Goal: Task Accomplishment & Management: Use online tool/utility

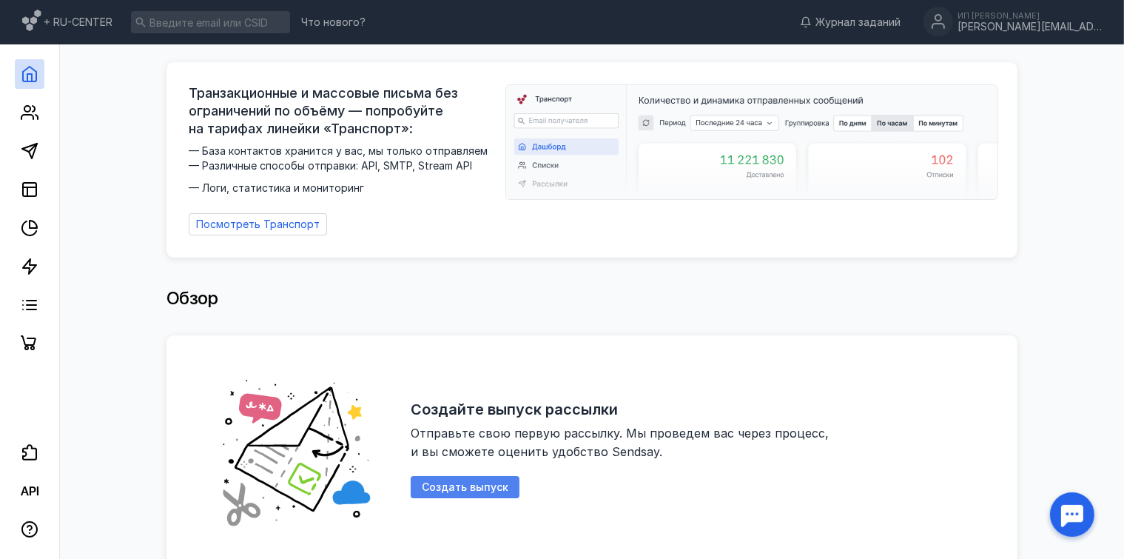
click at [495, 481] on span "Создать выпуск" at bounding box center [465, 487] width 87 height 13
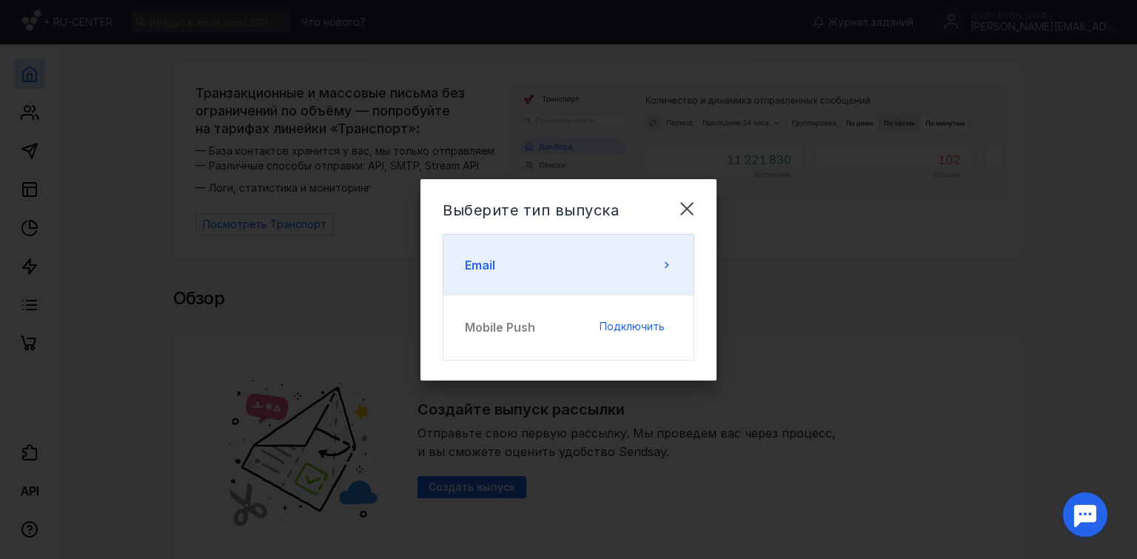
click at [662, 272] on button "Email" at bounding box center [569, 265] width 252 height 62
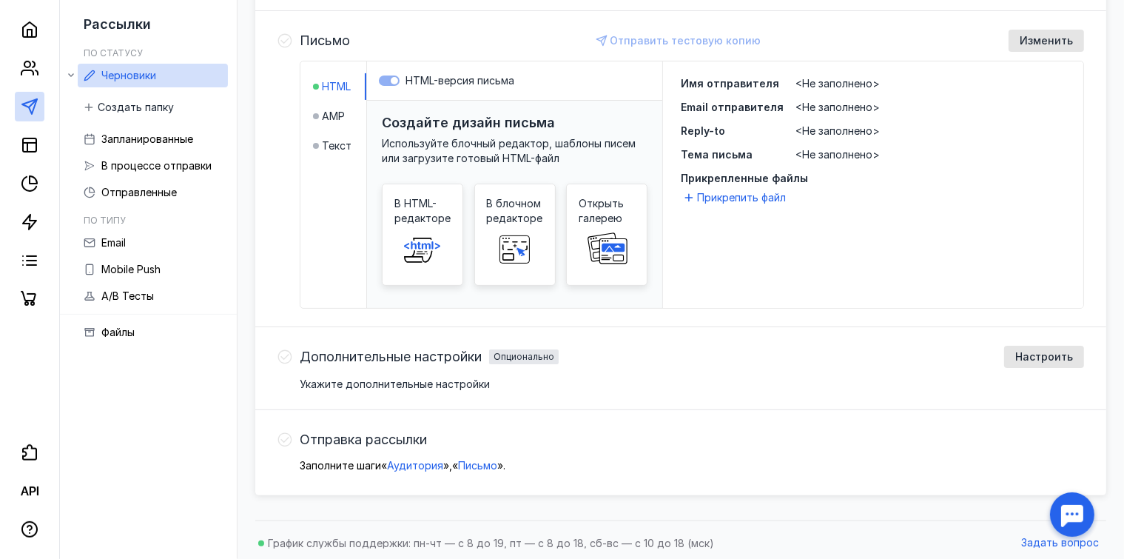
scroll to position [327, 0]
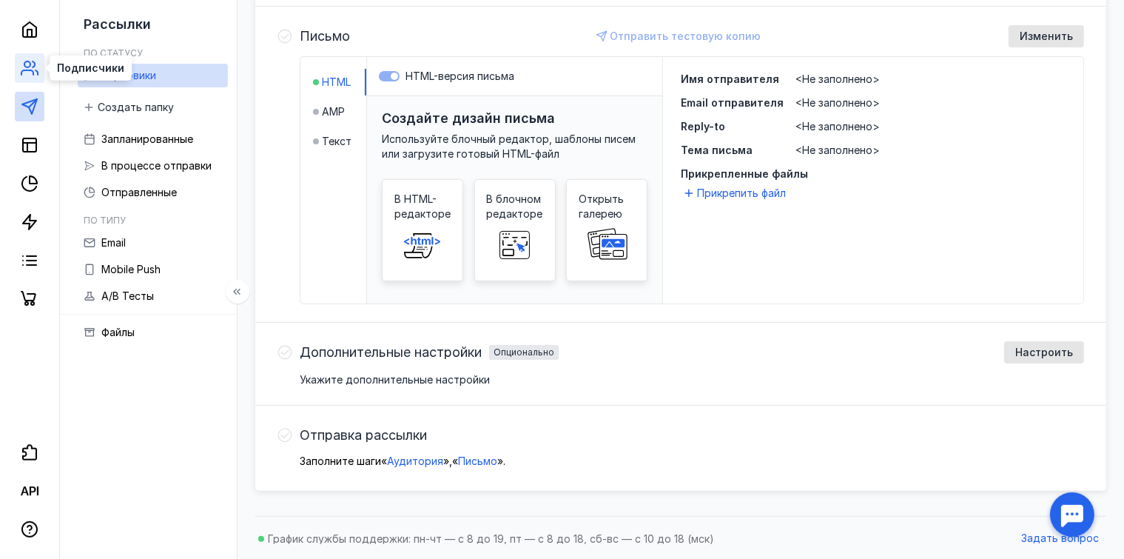
click at [21, 67] on icon at bounding box center [30, 68] width 18 height 18
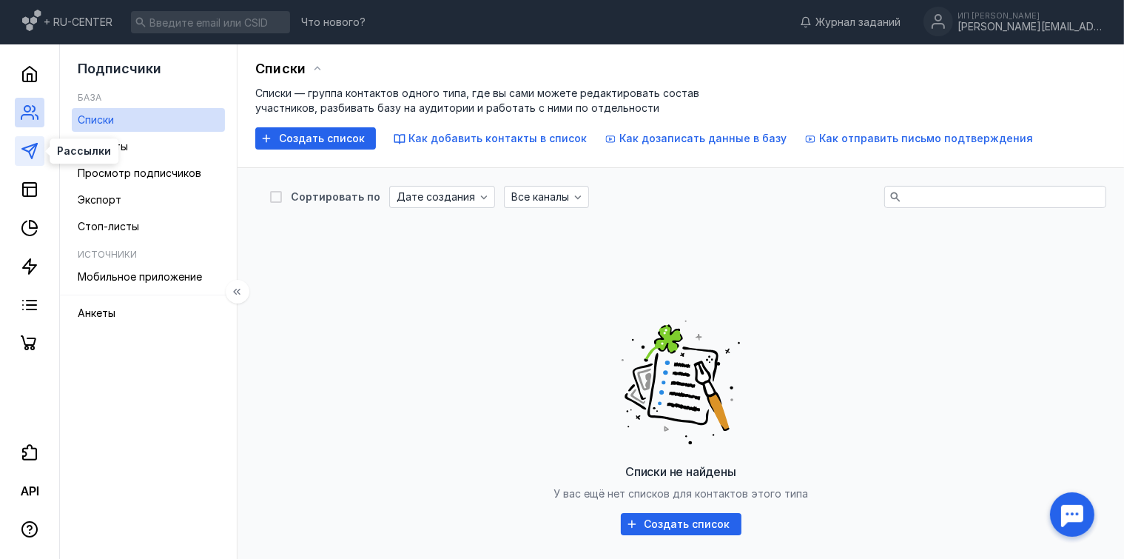
click at [33, 146] on icon at bounding box center [30, 151] width 18 height 18
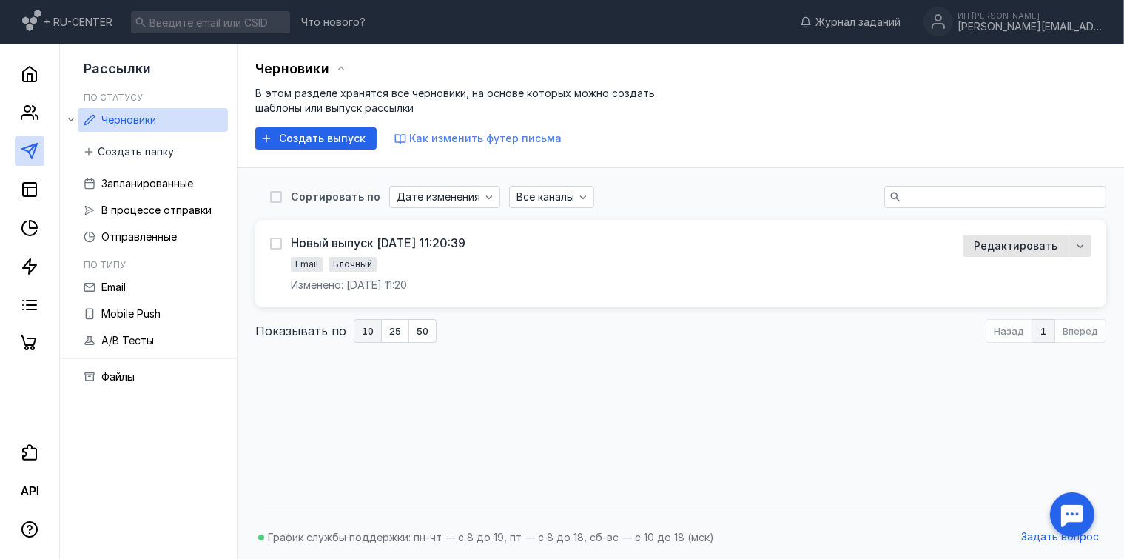
click at [464, 141] on span "Как изменить футер письма" at bounding box center [485, 138] width 152 height 13
click at [474, 137] on span "Как изменить футер письма" at bounding box center [485, 138] width 152 height 13
click at [997, 244] on span "Редактировать" at bounding box center [1016, 245] width 84 height 15
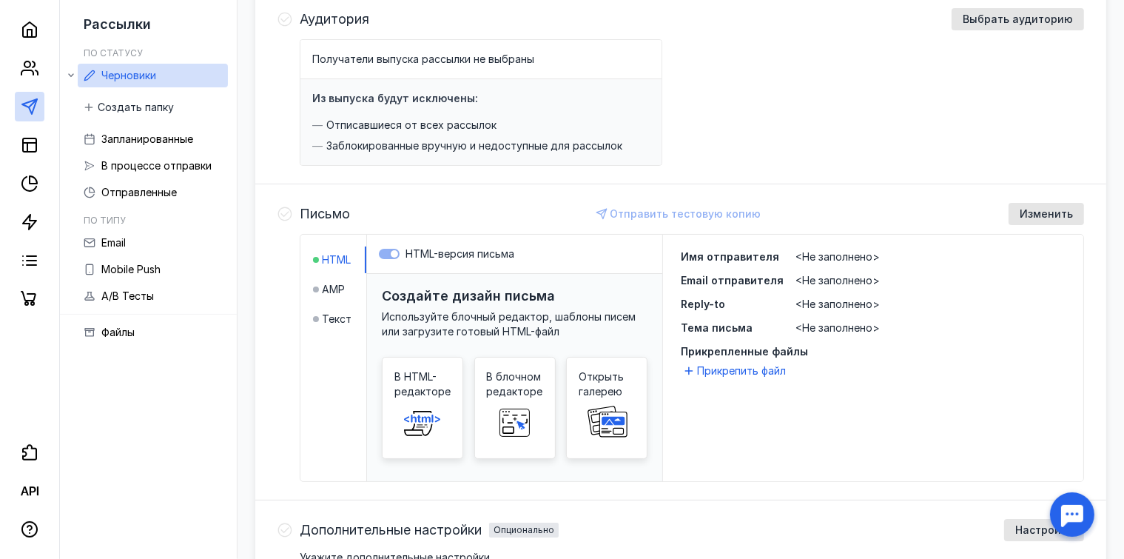
scroll to position [157, 0]
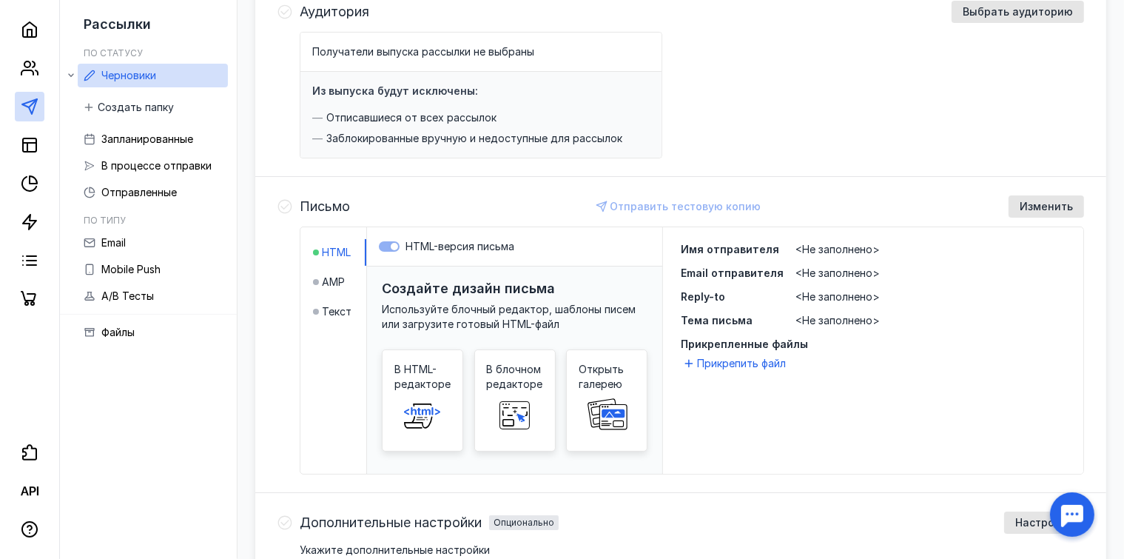
click at [857, 247] on span "<Не заполнено>" at bounding box center [838, 249] width 84 height 13
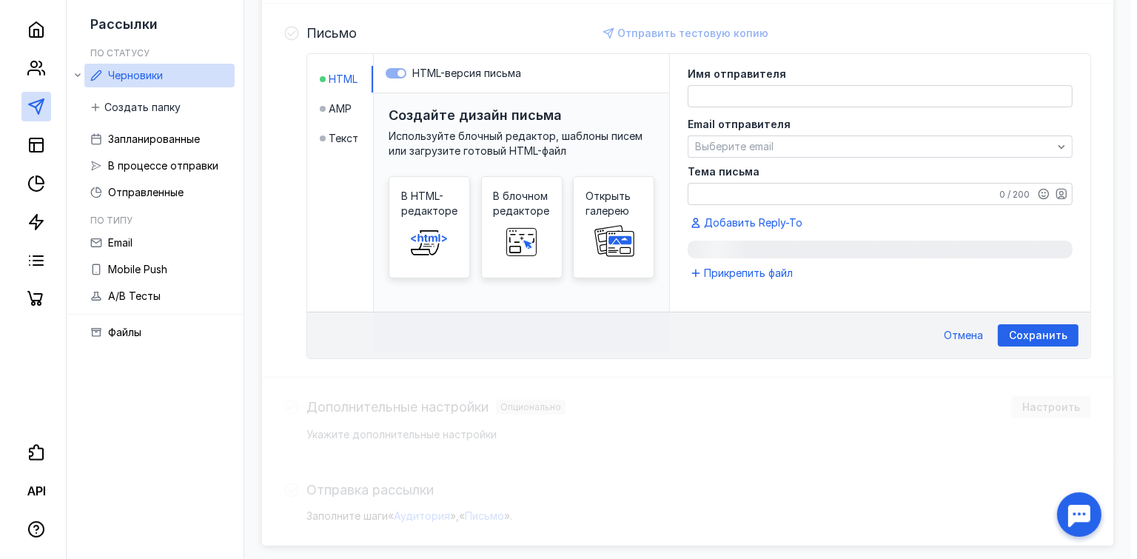
scroll to position [332, 0]
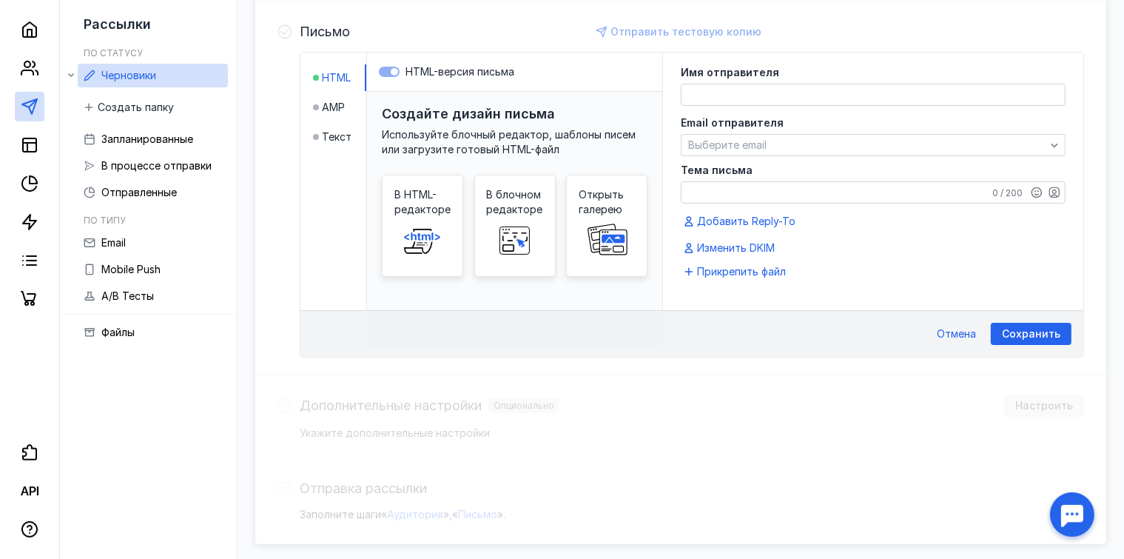
click at [754, 92] on textarea at bounding box center [873, 94] width 383 height 21
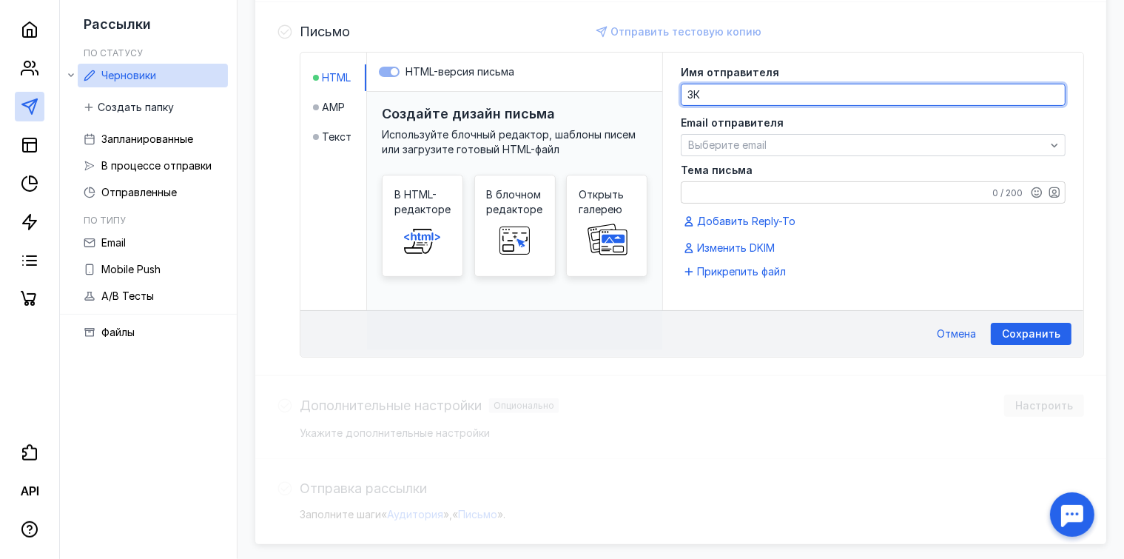
type textarea "З"
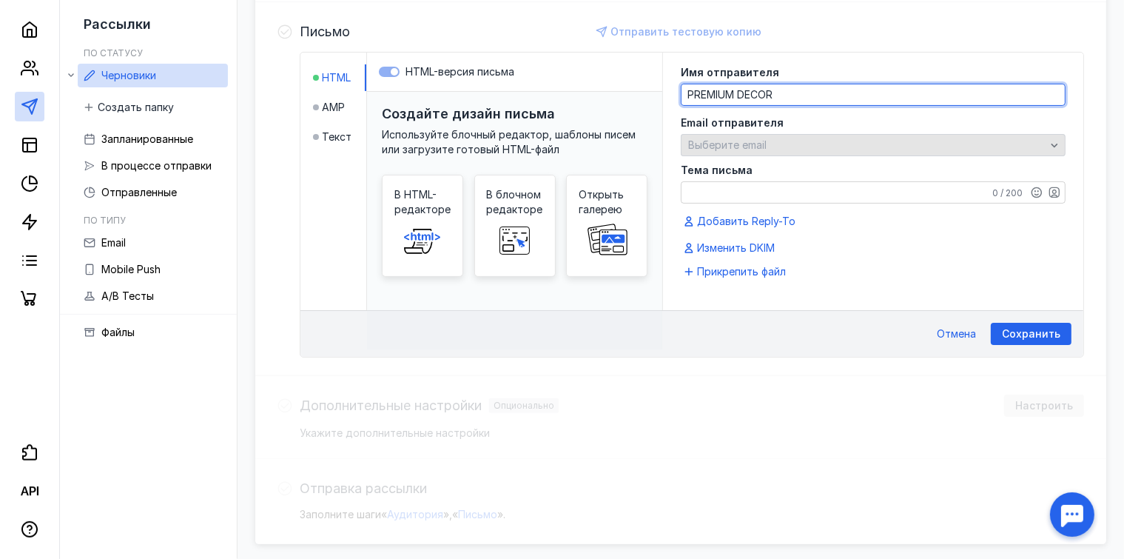
type textarea "PREMIUM DECOR"
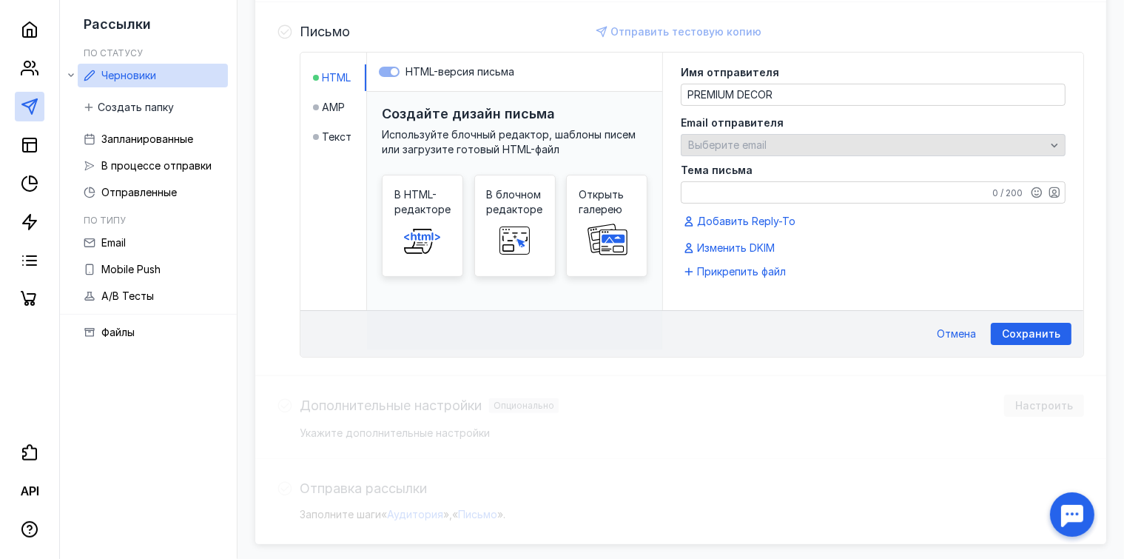
click at [899, 150] on div "Выберите email" at bounding box center [867, 145] width 365 height 13
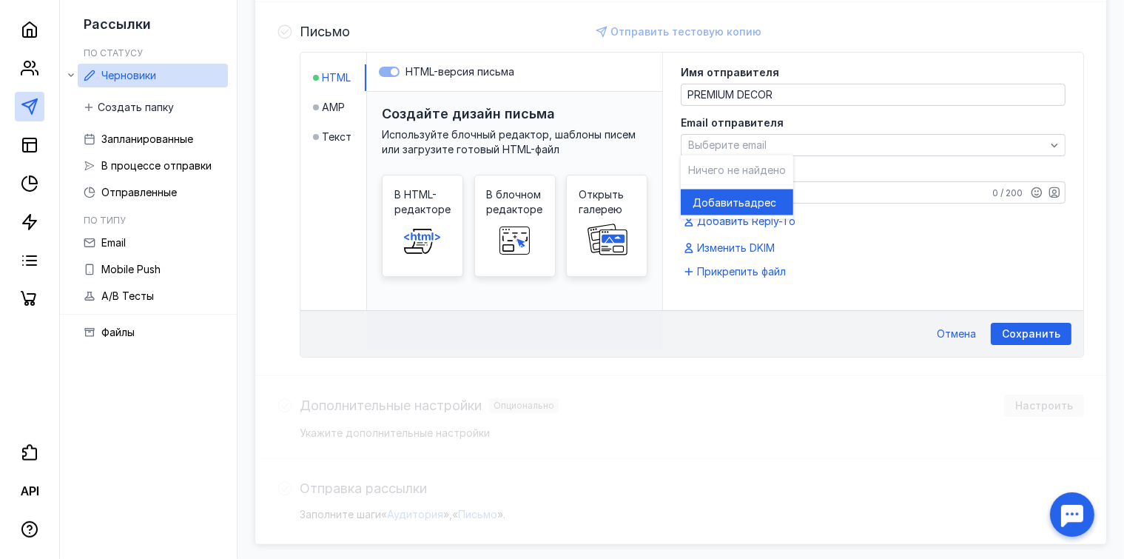
click at [761, 200] on span "адрес" at bounding box center [761, 202] width 32 height 15
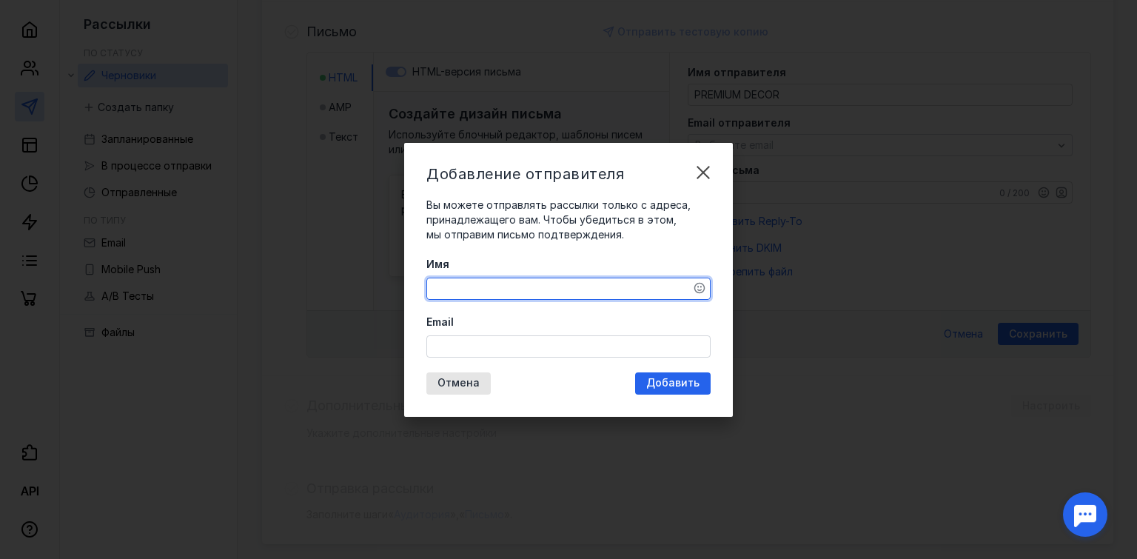
click at [557, 288] on textarea "Имя" at bounding box center [568, 288] width 283 height 21
type textarea "p"
type textarea "PREMIUM DECOR"
click at [607, 344] on input "Email" at bounding box center [568, 346] width 283 height 21
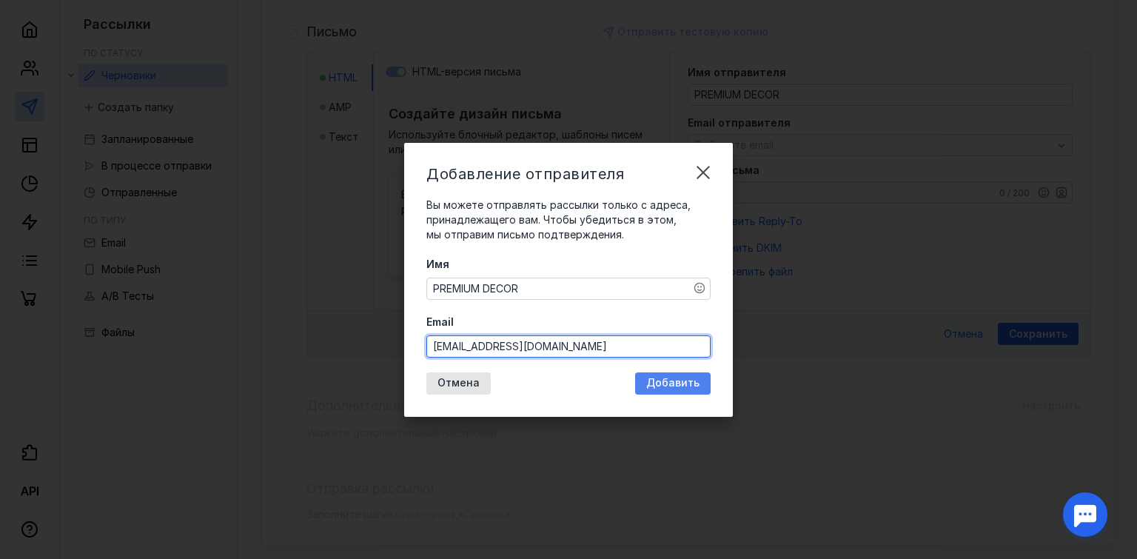
type input "[EMAIL_ADDRESS][DOMAIN_NAME]"
click at [666, 386] on span "Добавить" at bounding box center [672, 383] width 53 height 13
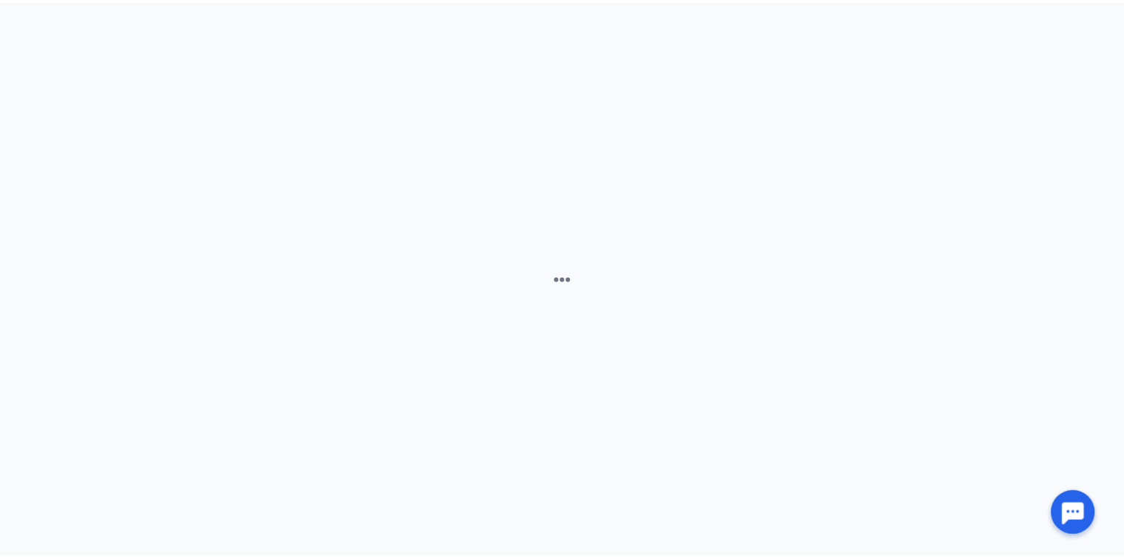
scroll to position [0, 0]
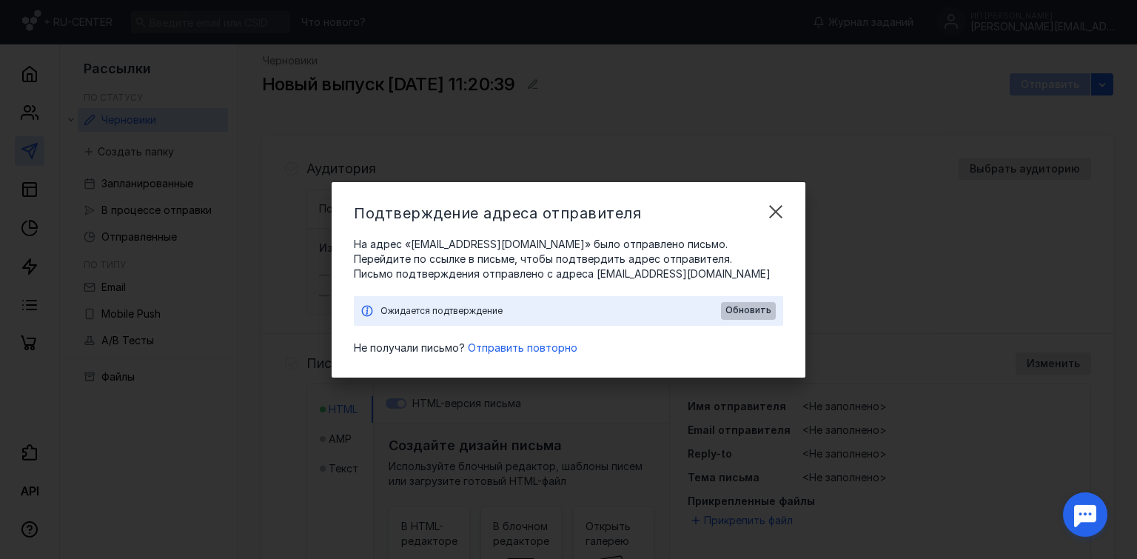
click at [748, 312] on span "Обновить" at bounding box center [748, 310] width 46 height 10
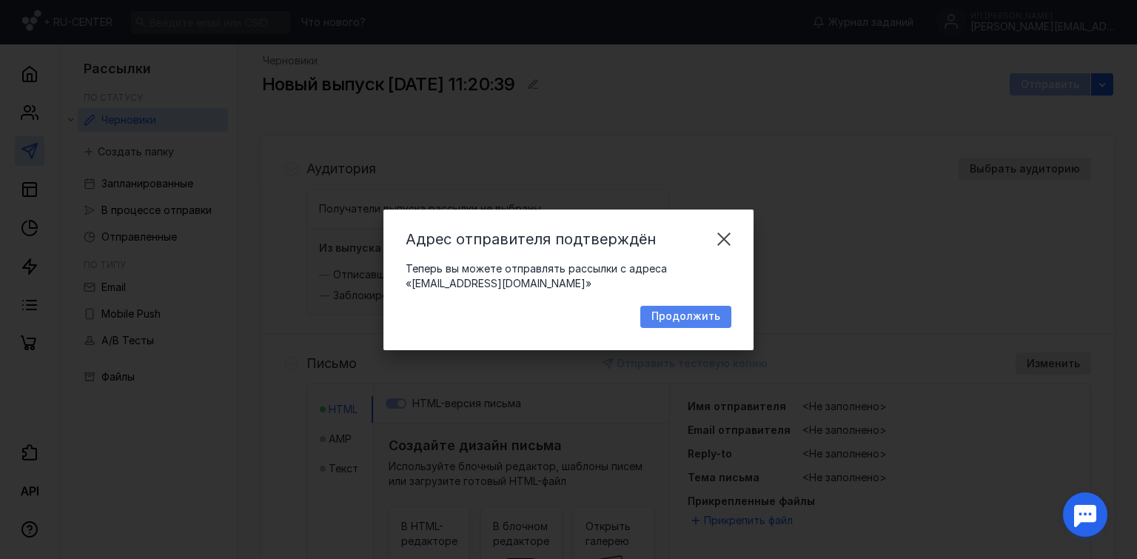
click at [708, 315] on span "Продолжить" at bounding box center [685, 316] width 69 height 13
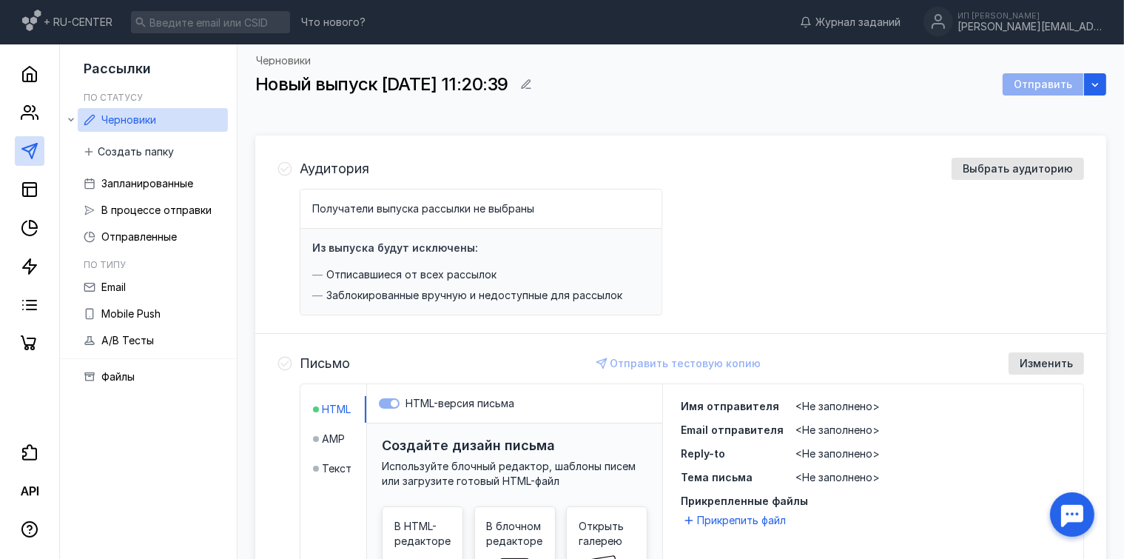
click at [839, 406] on span "<Не заполнено>" at bounding box center [838, 406] width 84 height 13
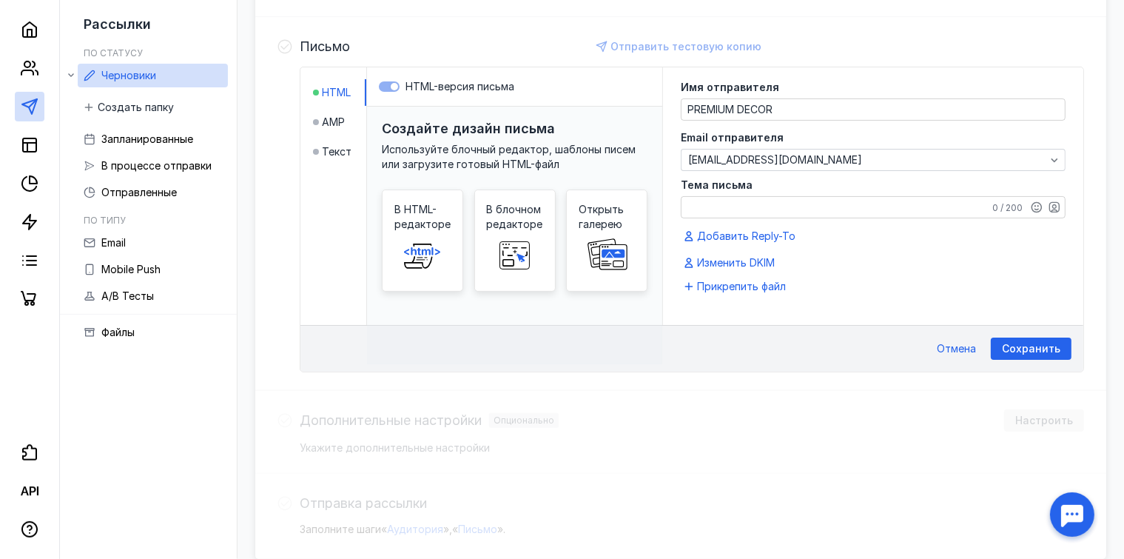
scroll to position [332, 0]
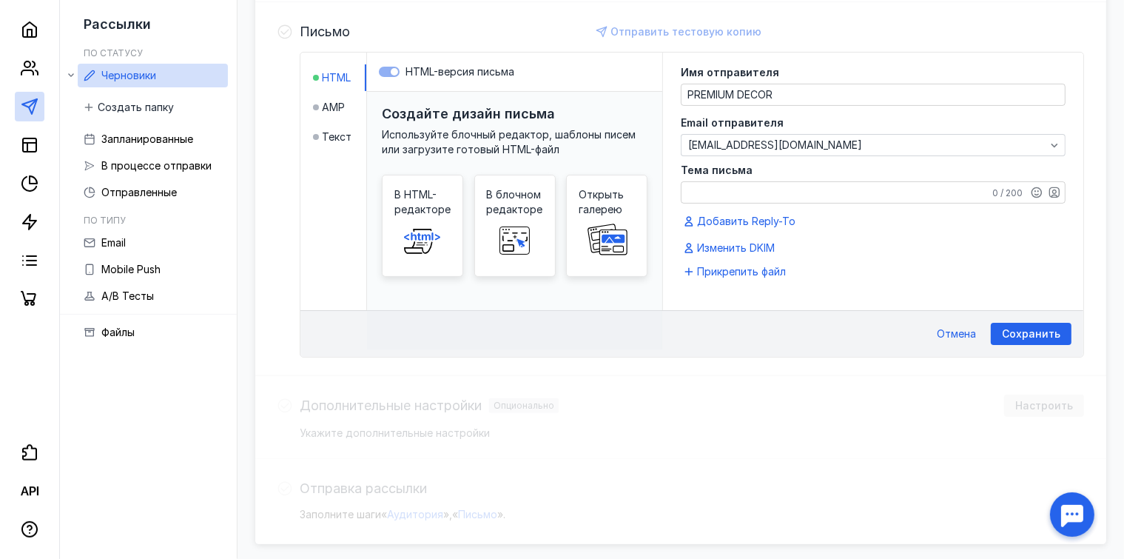
click at [829, 192] on textarea "Тема письма" at bounding box center [873, 192] width 383 height 21
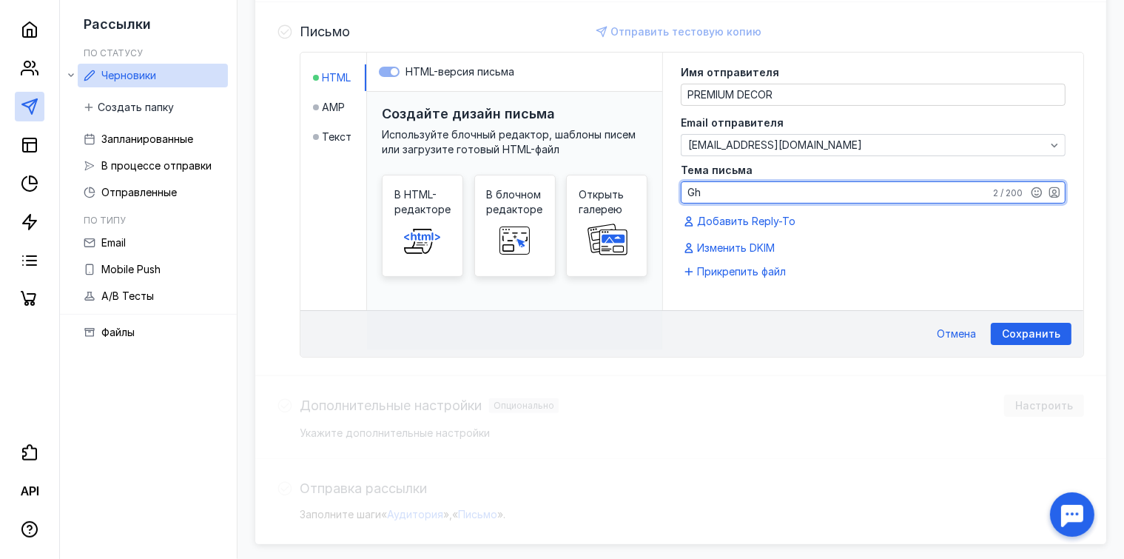
type textarea "G"
click at [686, 187] on textarea "Приглашаем на выставку" at bounding box center [873, 192] width 383 height 21
type textarea "ПРЕМИУМ ДЕКОР Приглашаем на выставку"
click at [778, 483] on div "Аудитория Выбрать аудиторию Получатели выпуска рассылки не выбраны Из выпуска б…" at bounding box center [680, 174] width 851 height 740
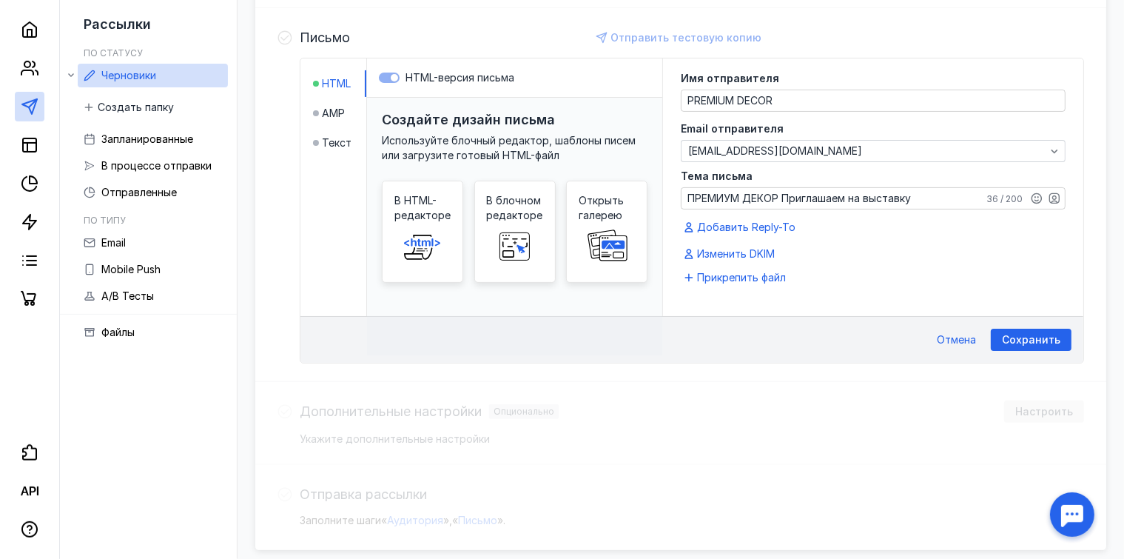
scroll to position [324, 0]
click at [1016, 342] on span "Сохранить" at bounding box center [1031, 341] width 58 height 13
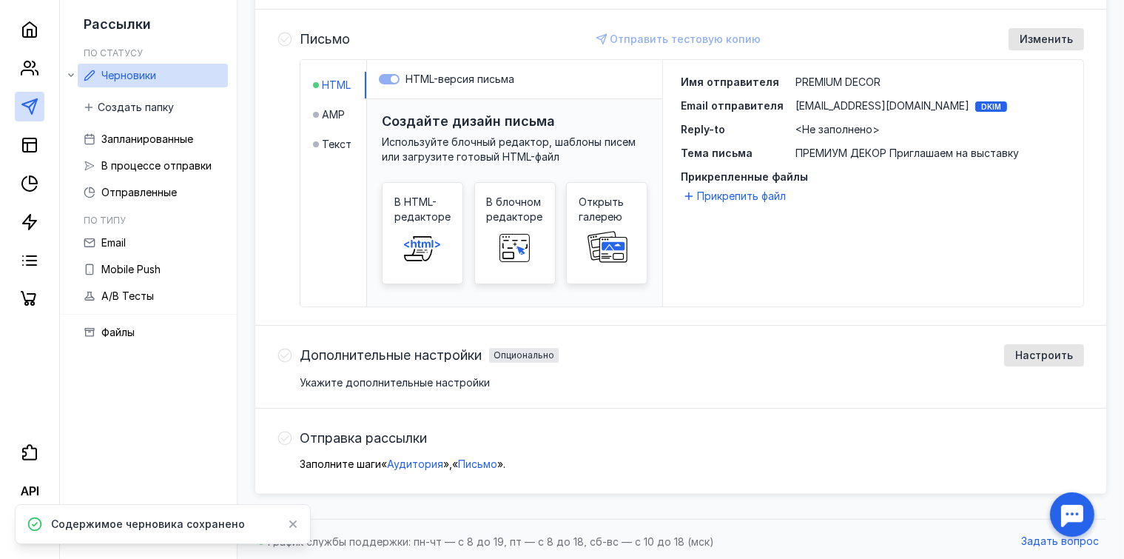
scroll to position [327, 0]
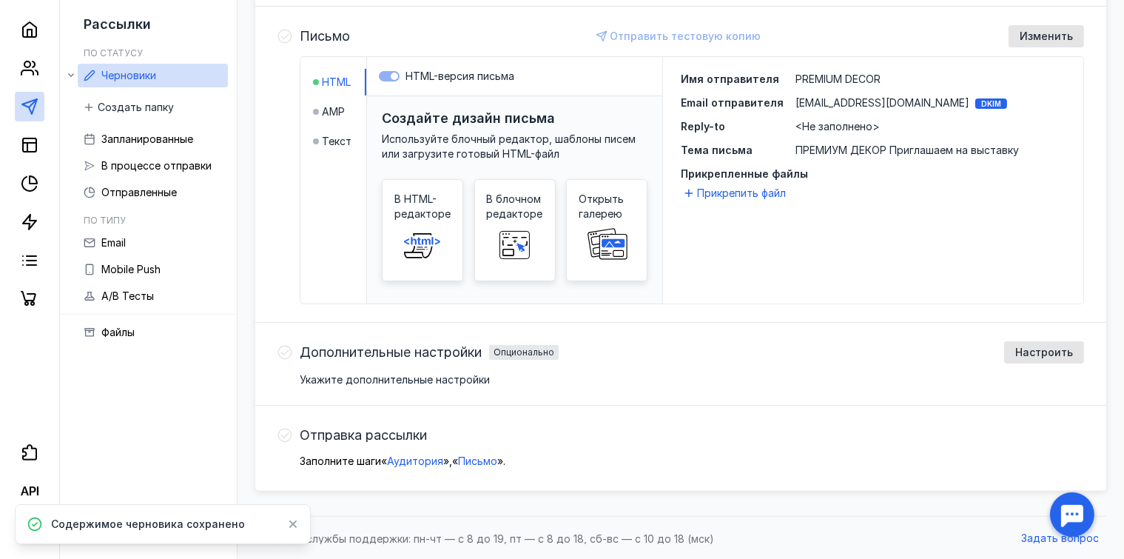
click at [825, 126] on span "<Не заполнено>" at bounding box center [838, 126] width 84 height 13
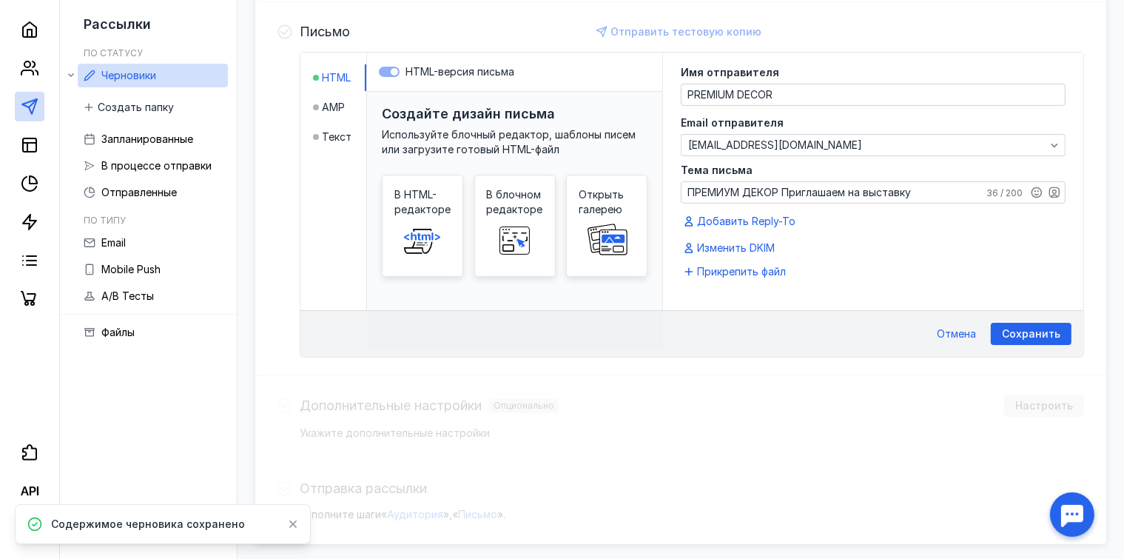
scroll to position [332, 0]
click at [753, 221] on span "Добавить Reply-To" at bounding box center [746, 221] width 98 height 15
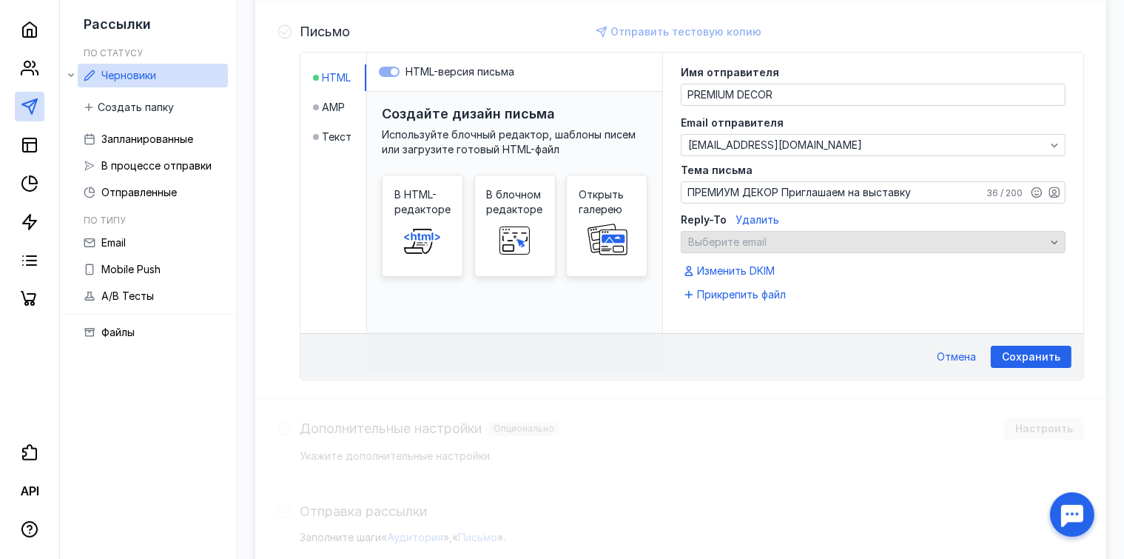
click at [1051, 238] on icon "button" at bounding box center [1055, 242] width 12 height 12
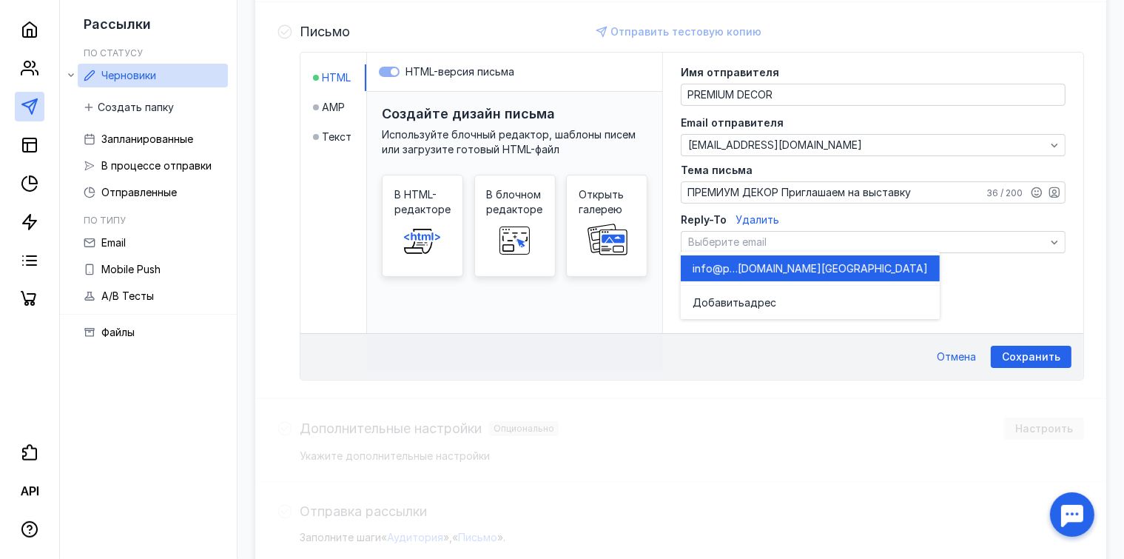
click at [862, 268] on div "info@prem [DOMAIN_NAME][GEOGRAPHIC_DATA]" at bounding box center [810, 268] width 235 height 15
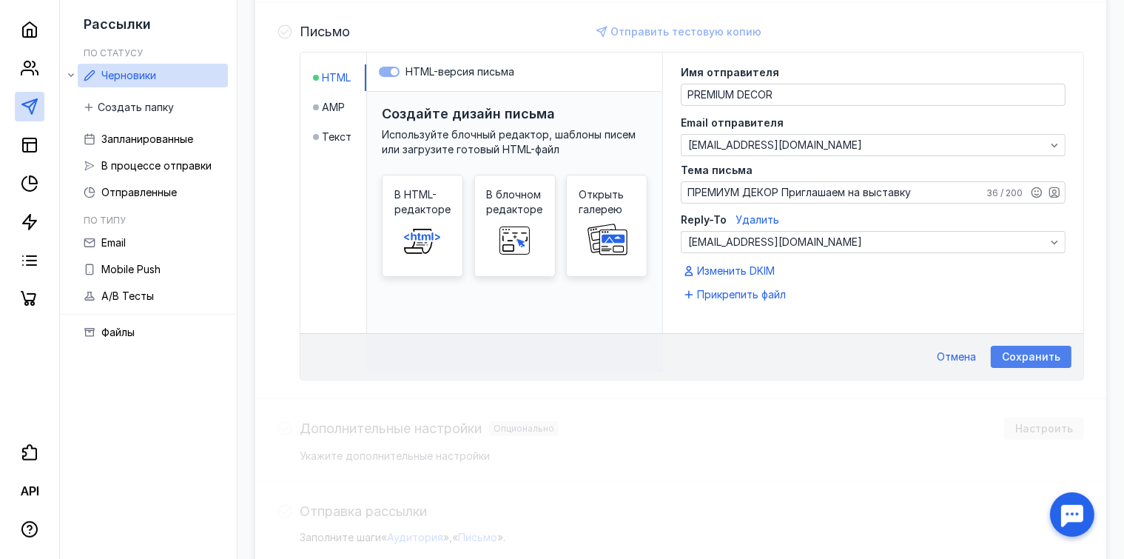
click at [1030, 357] on span "Сохранить" at bounding box center [1031, 357] width 58 height 13
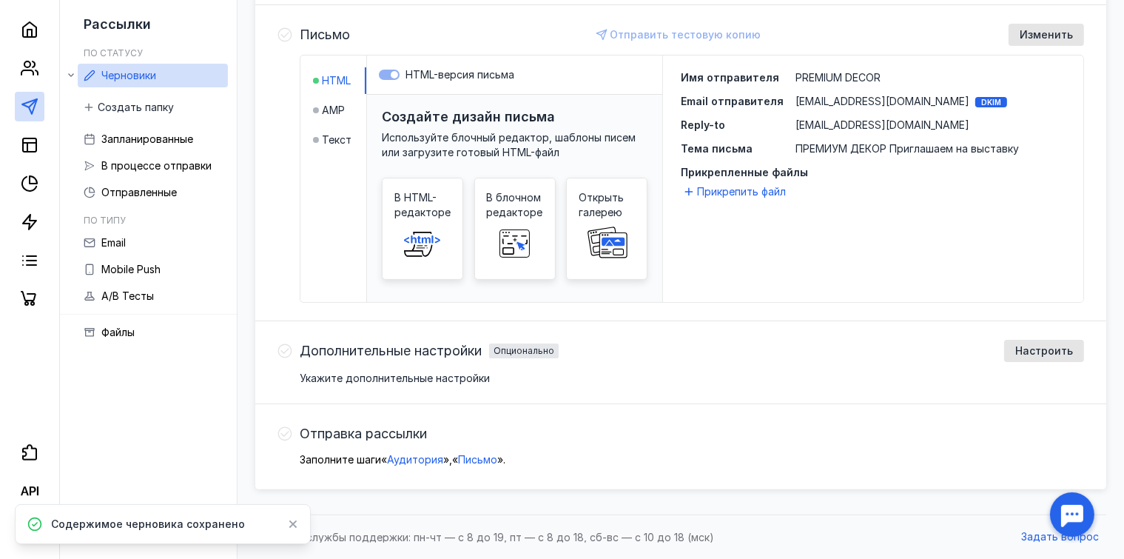
scroll to position [327, 0]
click at [527, 241] on rect at bounding box center [515, 245] width 30 height 27
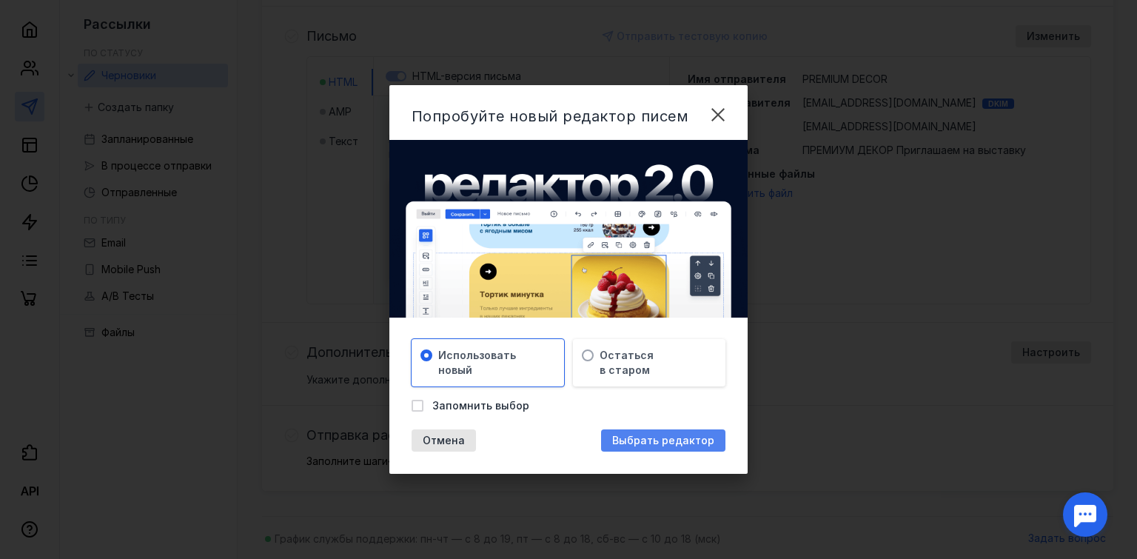
click at [666, 440] on span "Выбрать редактор" at bounding box center [663, 441] width 102 height 13
